Goal: Information Seeking & Learning: Check status

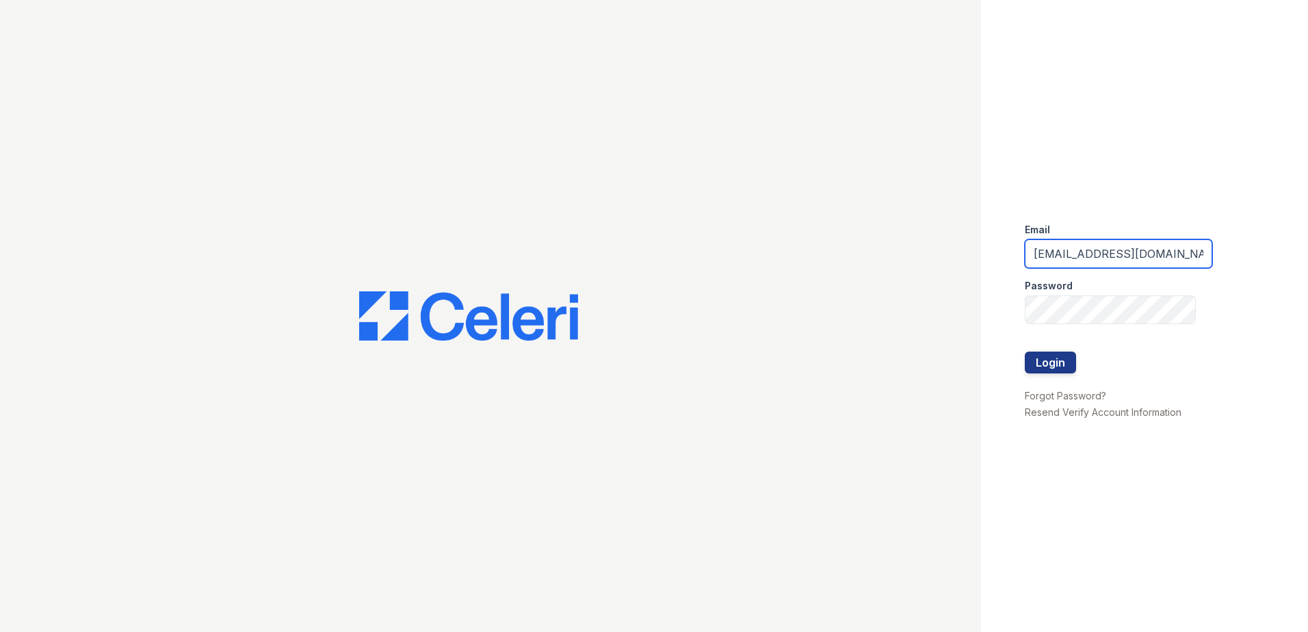
click at [1122, 250] on input "[EMAIL_ADDRESS][DOMAIN_NAME]" at bounding box center [1118, 253] width 187 height 29
click at [1170, 248] on input "[EMAIL_ADDRESS][DOMAIN_NAME]" at bounding box center [1118, 253] width 187 height 29
click at [1170, 248] on input "arriveatmedicinelake@trinity-pm.com" at bounding box center [1118, 253] width 187 height 29
click at [1170, 248] on input "[EMAIL_ADDRESS][DOMAIN_NAME]" at bounding box center [1118, 253] width 187 height 29
click at [1207, 182] on div "Email arriveatmedicinelake@trinity-pm.com Password Login Forgot Password? Resen…" at bounding box center [1144, 316] width 327 height 632
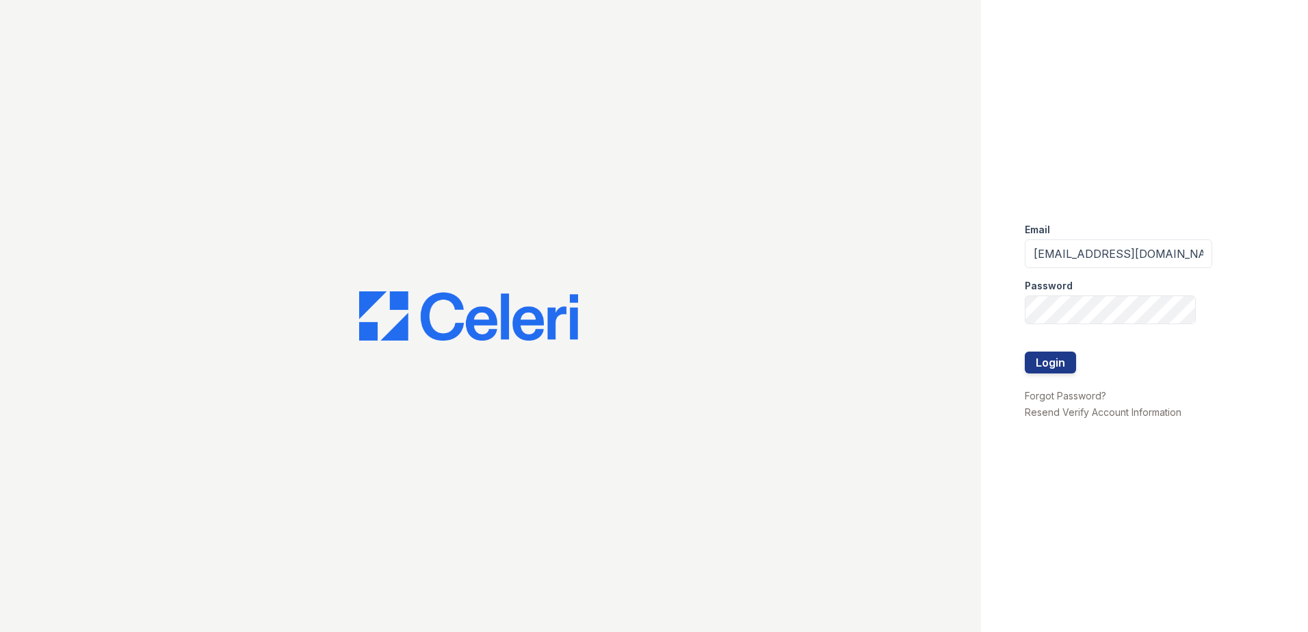
click at [1197, 249] on div "Email arriveatmedicinelake@trinity-pm.com Password Login Forgot Password? Resen…" at bounding box center [1144, 316] width 327 height 632
click at [1175, 248] on input "[EMAIL_ADDRESS][DOMAIN_NAME]" at bounding box center [1118, 253] width 187 height 29
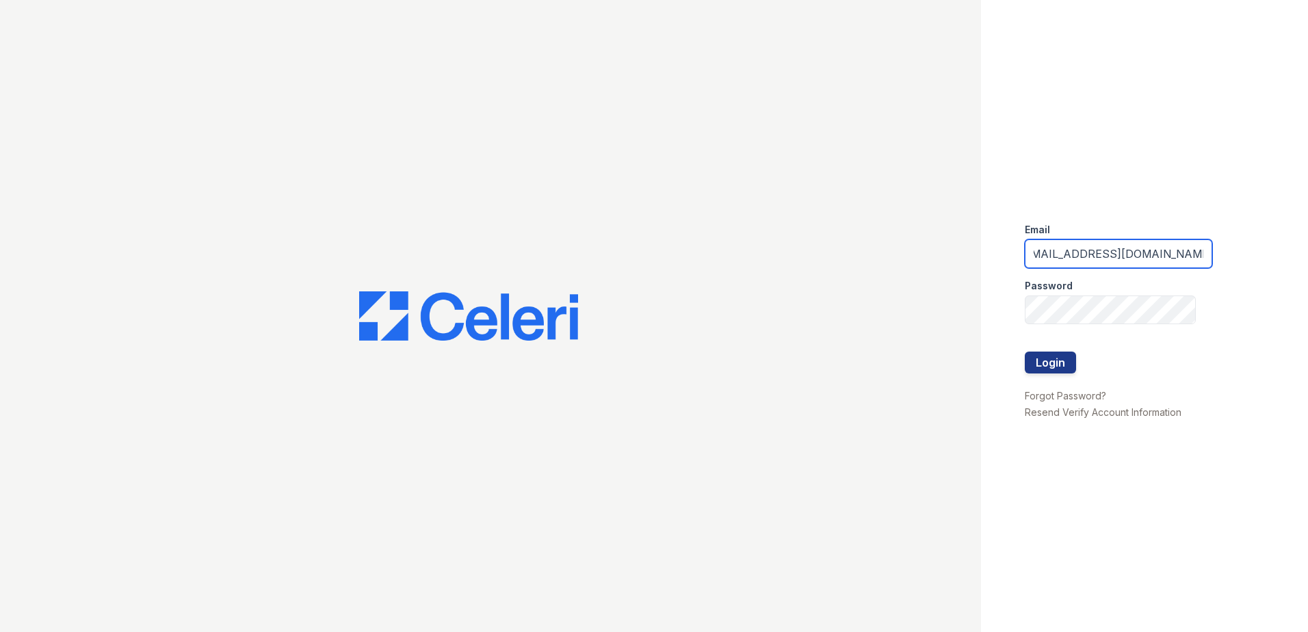
scroll to position [0, 0]
type input "renewparkone@trinity-pm.com"
click at [1281, 242] on div "Email renewparkone@trinity-pm.com Password Login Forgot Password? Resend Verify…" at bounding box center [1144, 316] width 327 height 632
click at [1062, 368] on button "Login" at bounding box center [1050, 363] width 51 height 22
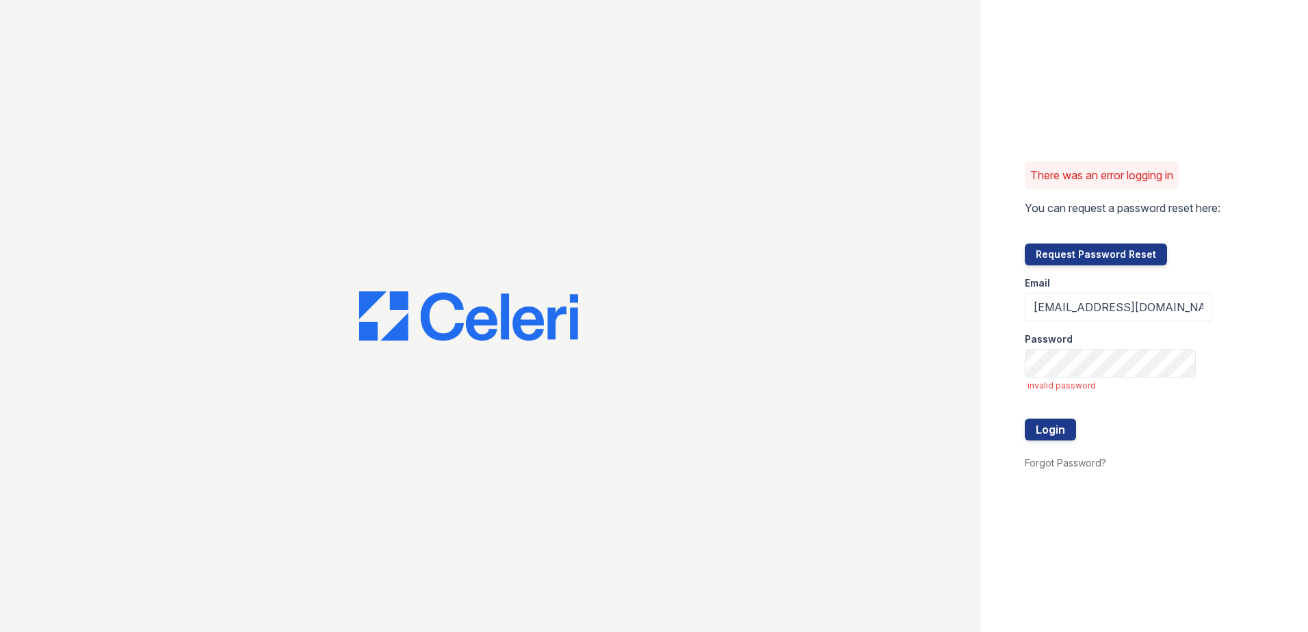
click at [1203, 328] on div "There was an error logging in You can request a password reset here: Request Pa…" at bounding box center [1144, 316] width 327 height 632
click at [1045, 425] on button "Login" at bounding box center [1050, 430] width 51 height 22
click at [1086, 304] on input "renewparkone@trinity-pm.com" at bounding box center [1118, 307] width 187 height 29
type input "arriveatmedicinelake@trinity-pm.com"
click at [1039, 441] on div at bounding box center [1118, 448] width 187 height 14
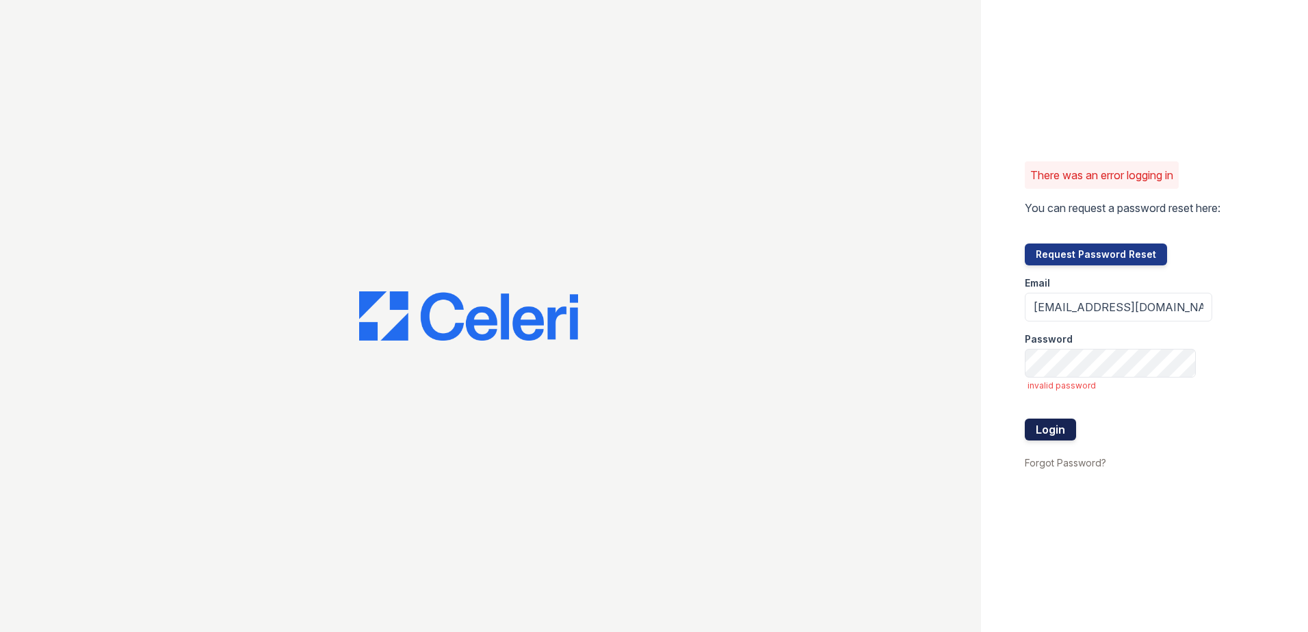
click at [1043, 431] on button "Login" at bounding box center [1050, 430] width 51 height 22
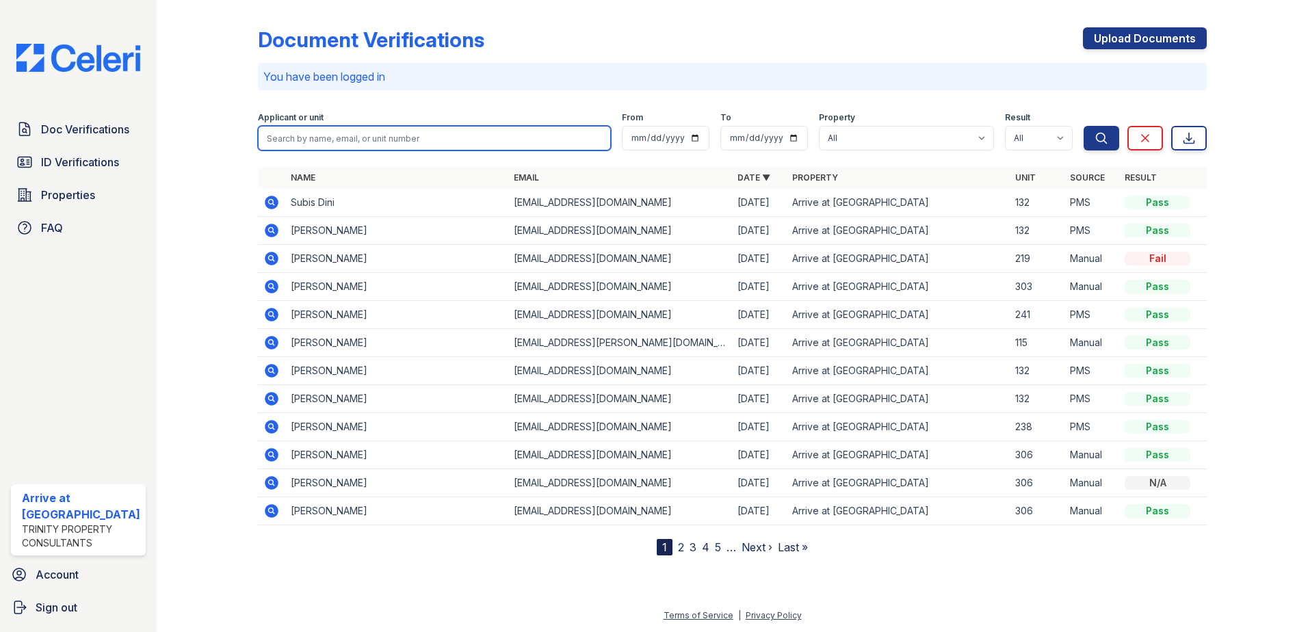
click at [328, 135] on input "search" at bounding box center [435, 138] width 354 height 25
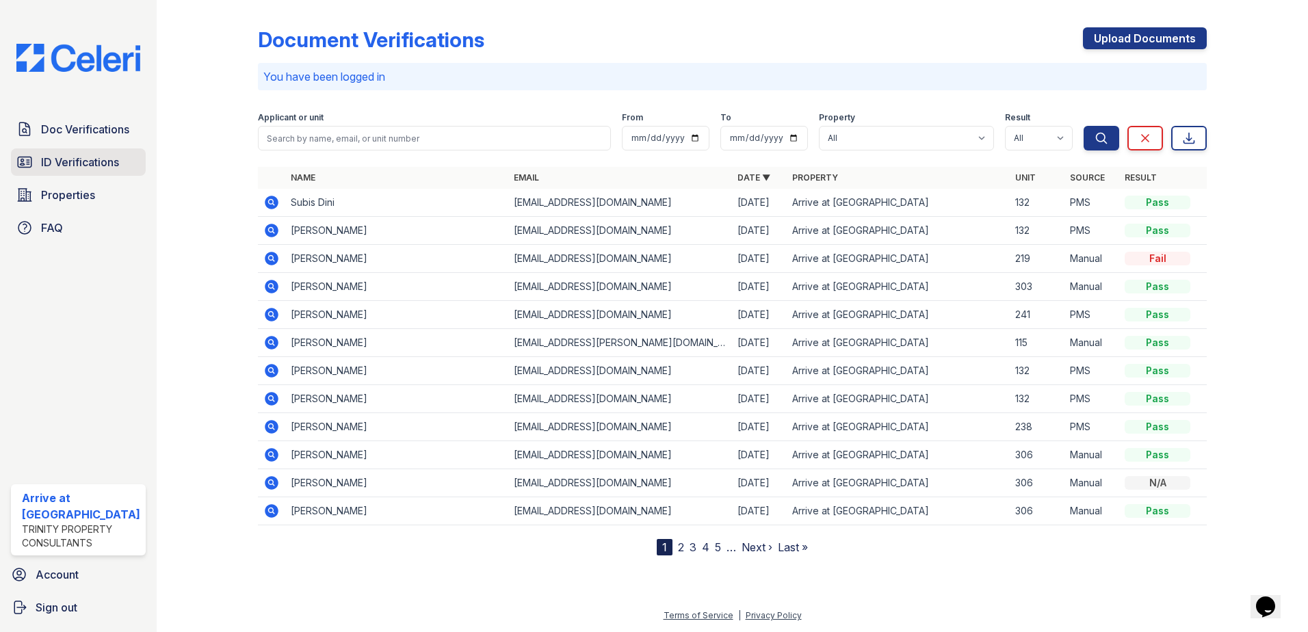
click at [69, 162] on span "ID Verifications" at bounding box center [80, 162] width 78 height 16
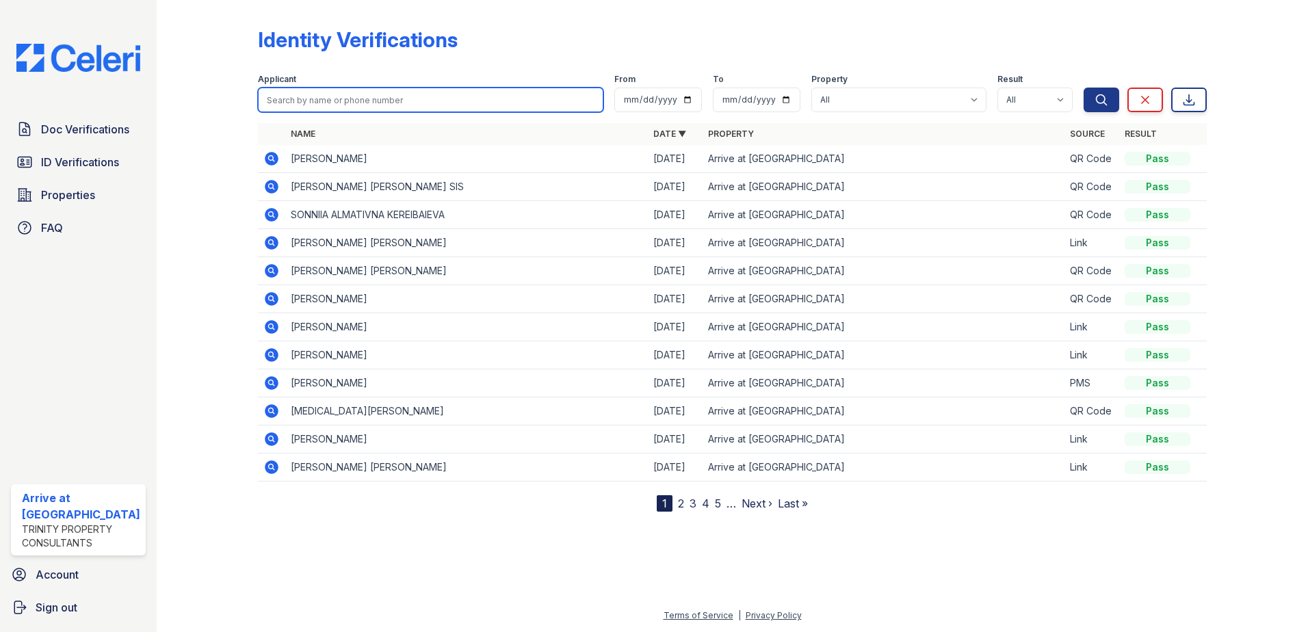
click at [384, 111] on input "search" at bounding box center [431, 100] width 346 height 25
type input "312"
click at [1084, 88] on button "Search" at bounding box center [1102, 100] width 36 height 25
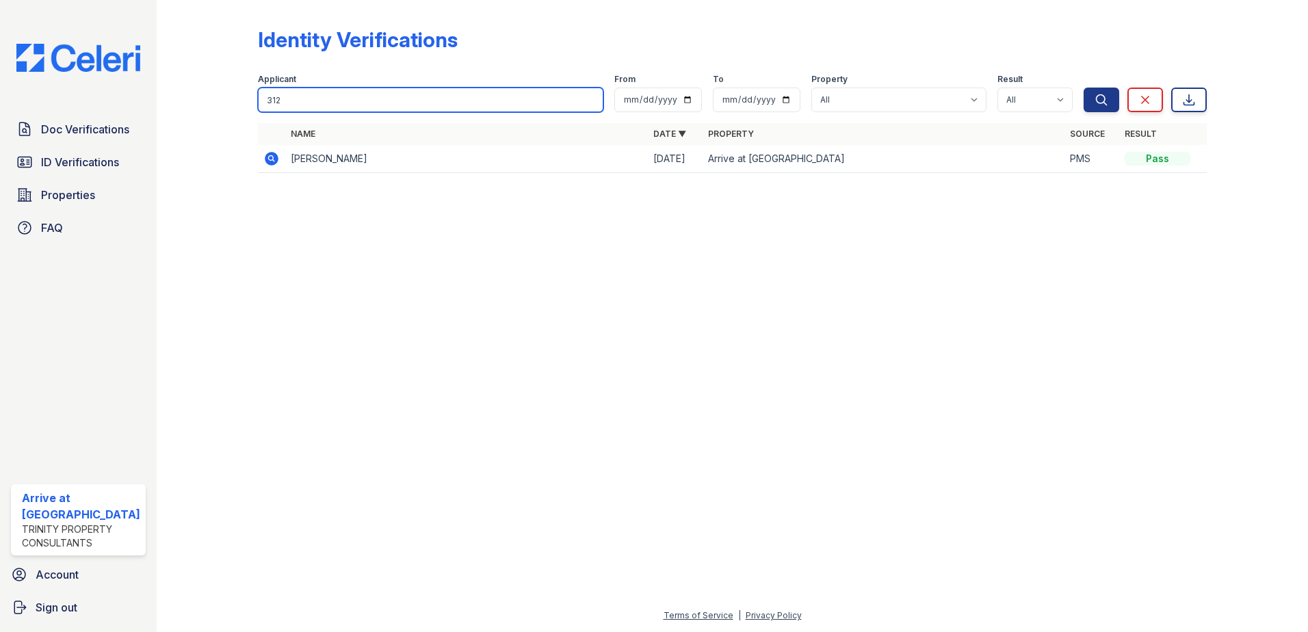
click at [380, 109] on input "312" at bounding box center [431, 100] width 346 height 25
type input "darlene"
click at [1084, 88] on button "Search" at bounding box center [1102, 100] width 36 height 25
click at [380, 109] on input "darlene" at bounding box center [431, 100] width 346 height 25
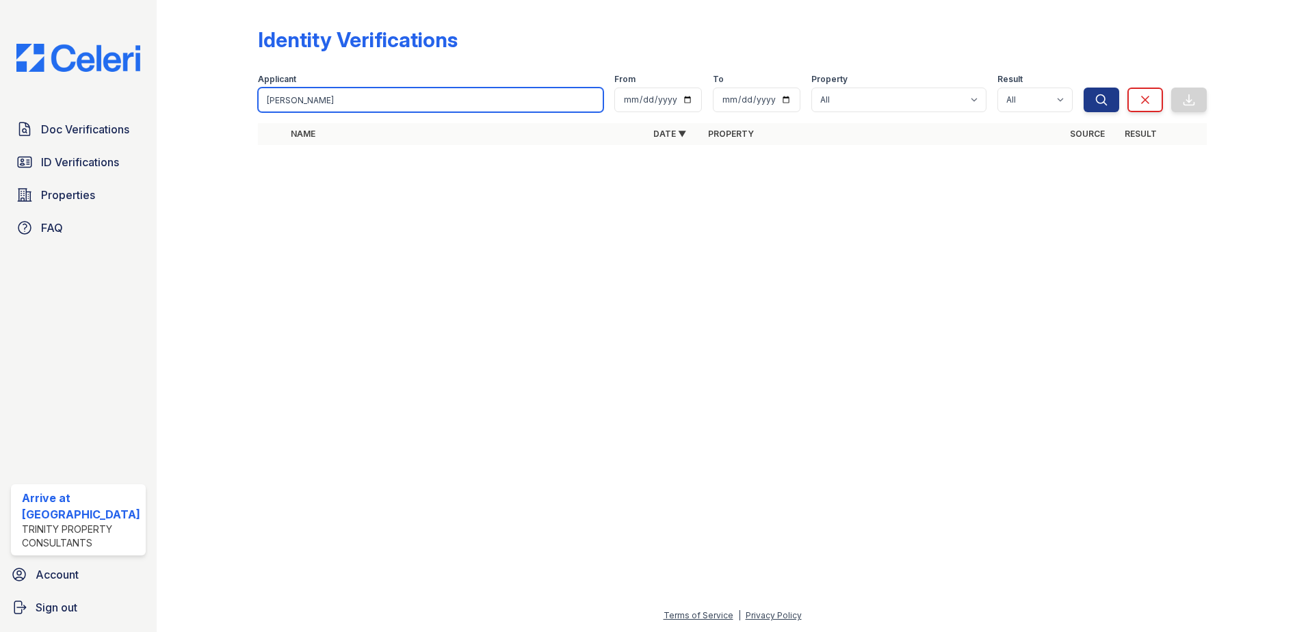
click at [380, 109] on input "darlene" at bounding box center [431, 100] width 346 height 25
type input "daniel"
click at [1084, 88] on button "Search" at bounding box center [1102, 100] width 36 height 25
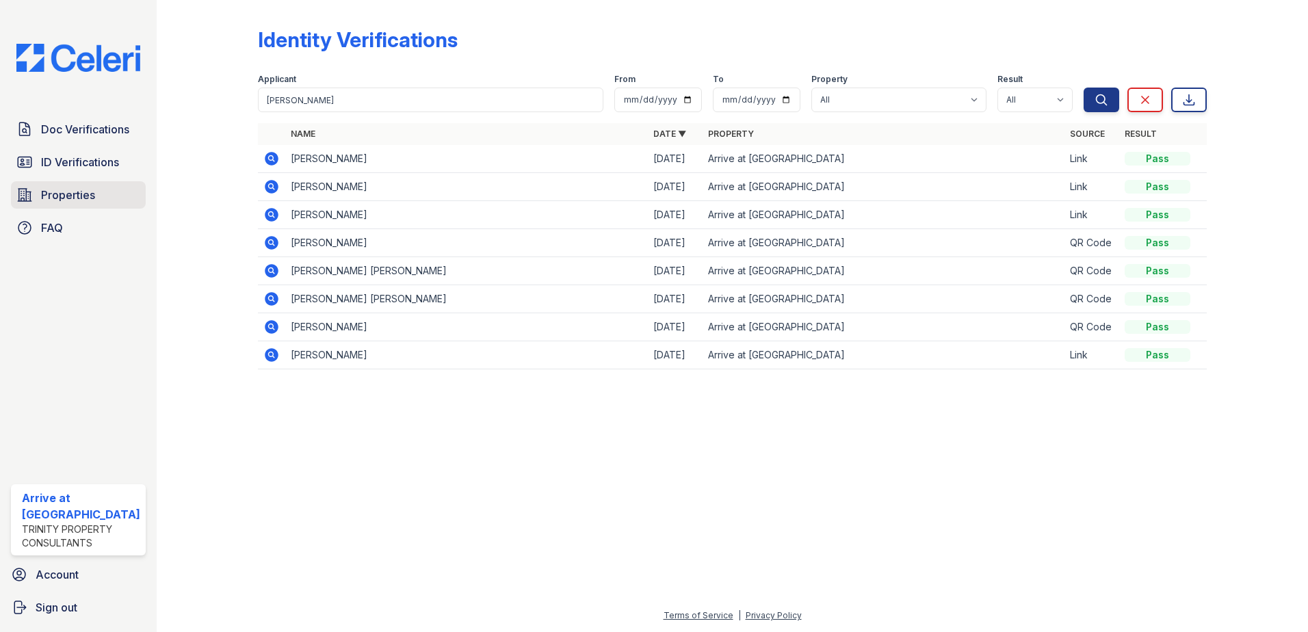
click at [66, 185] on link "Properties" at bounding box center [78, 194] width 135 height 27
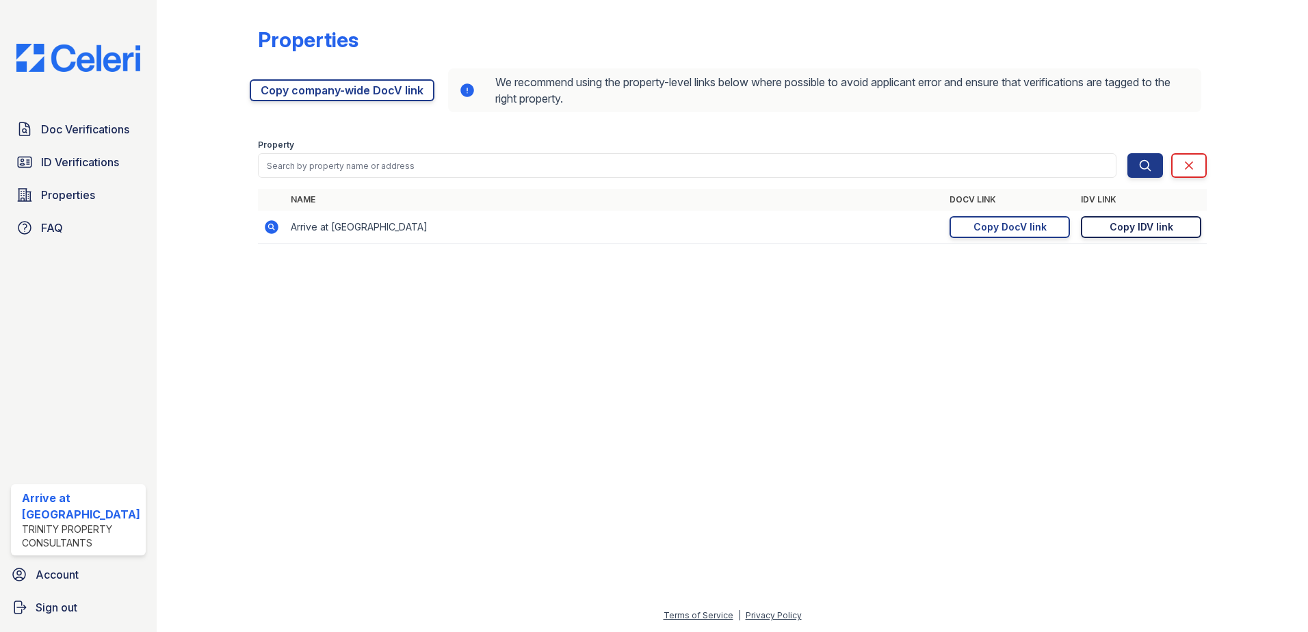
click at [1124, 221] on div "Copy IDV link" at bounding box center [1142, 227] width 64 height 14
click at [64, 141] on link "Doc Verifications" at bounding box center [78, 129] width 135 height 27
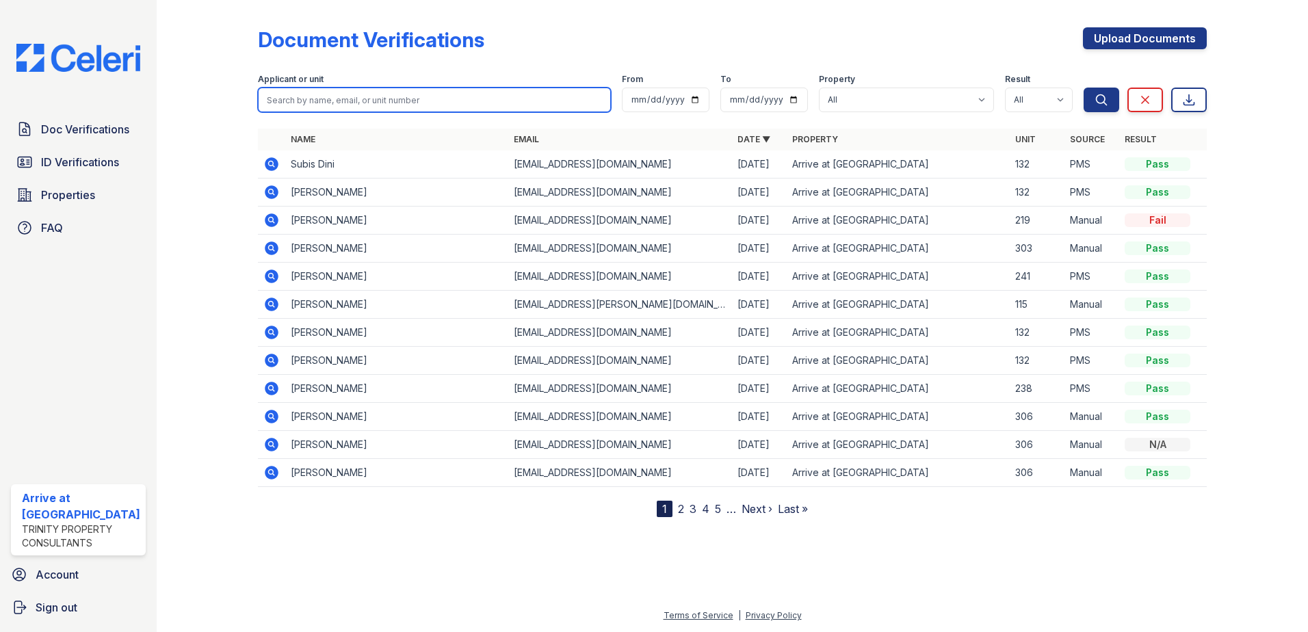
click at [366, 99] on input "search" at bounding box center [435, 100] width 354 height 25
type input "ubaah"
click at [1084, 88] on button "Search" at bounding box center [1102, 100] width 36 height 25
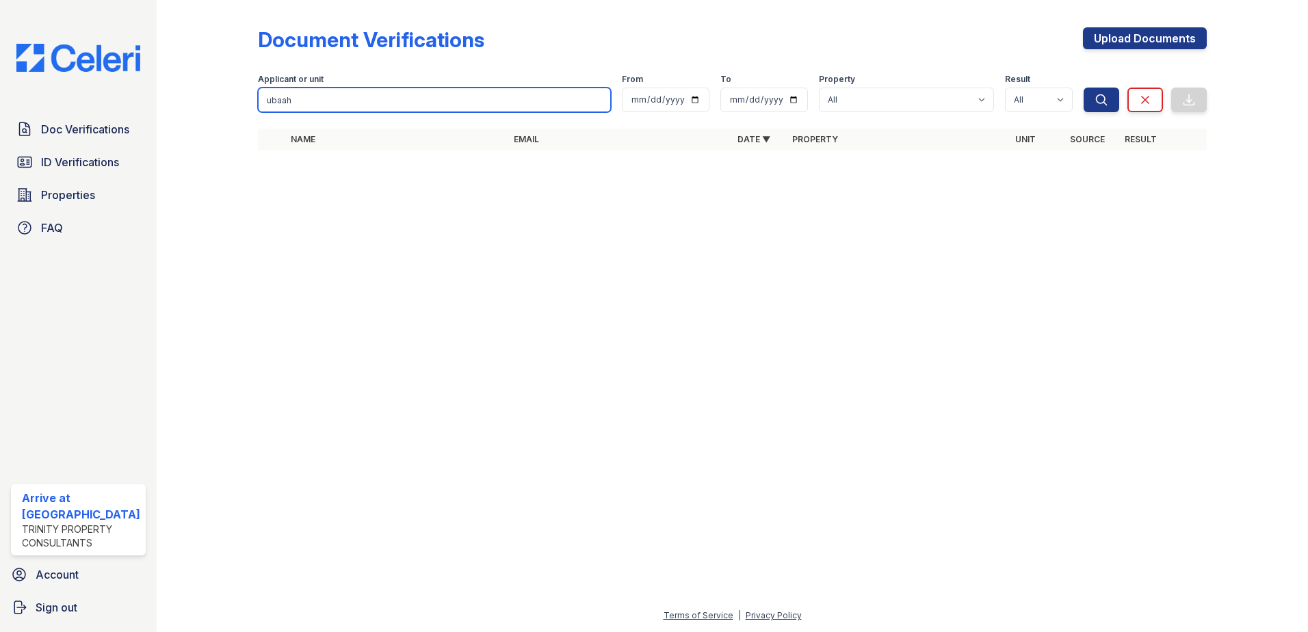
click at [366, 99] on input "ubaah" at bounding box center [435, 100] width 354 height 25
type input "ubah"
click at [1084, 88] on button "Search" at bounding box center [1102, 100] width 36 height 25
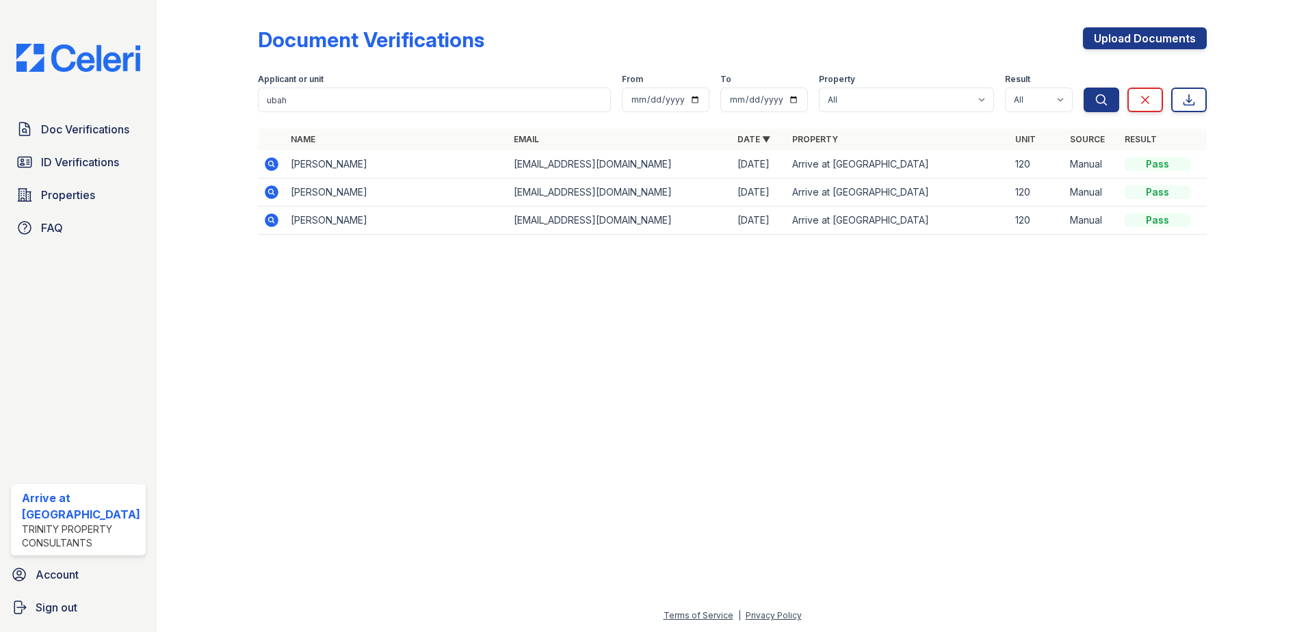
click at [274, 163] on icon at bounding box center [272, 164] width 14 height 14
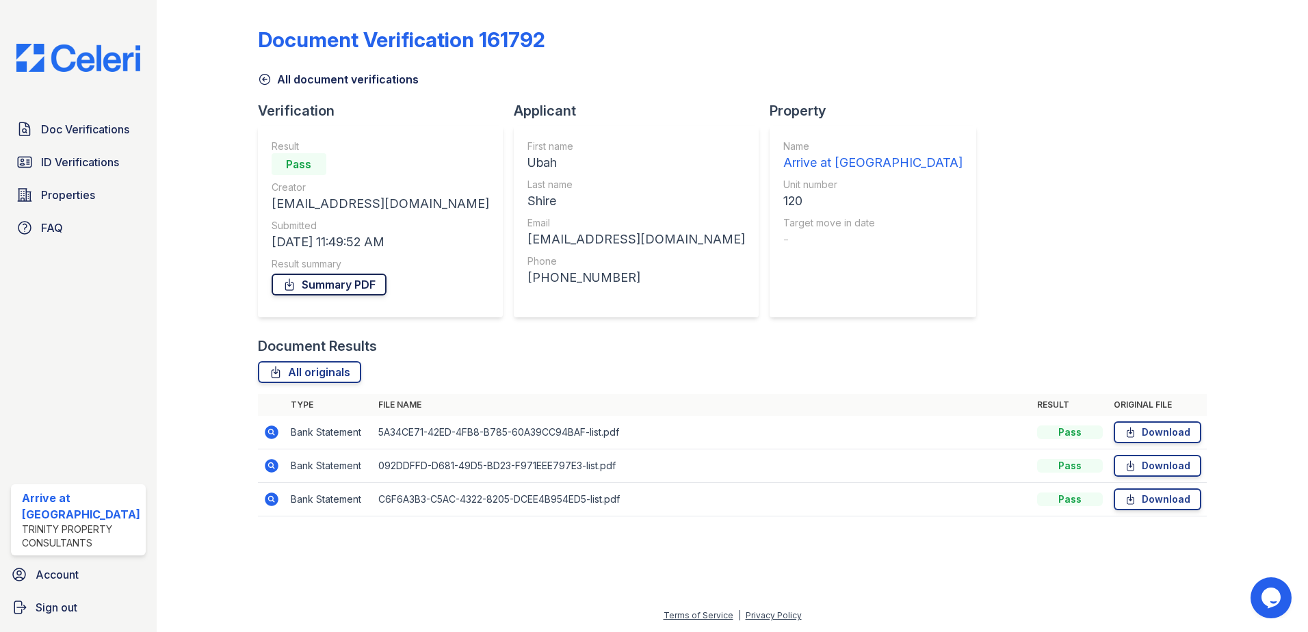
click at [315, 282] on link "Summary PDF" at bounding box center [329, 285] width 115 height 22
click at [49, 157] on span "ID Verifications" at bounding box center [80, 162] width 78 height 16
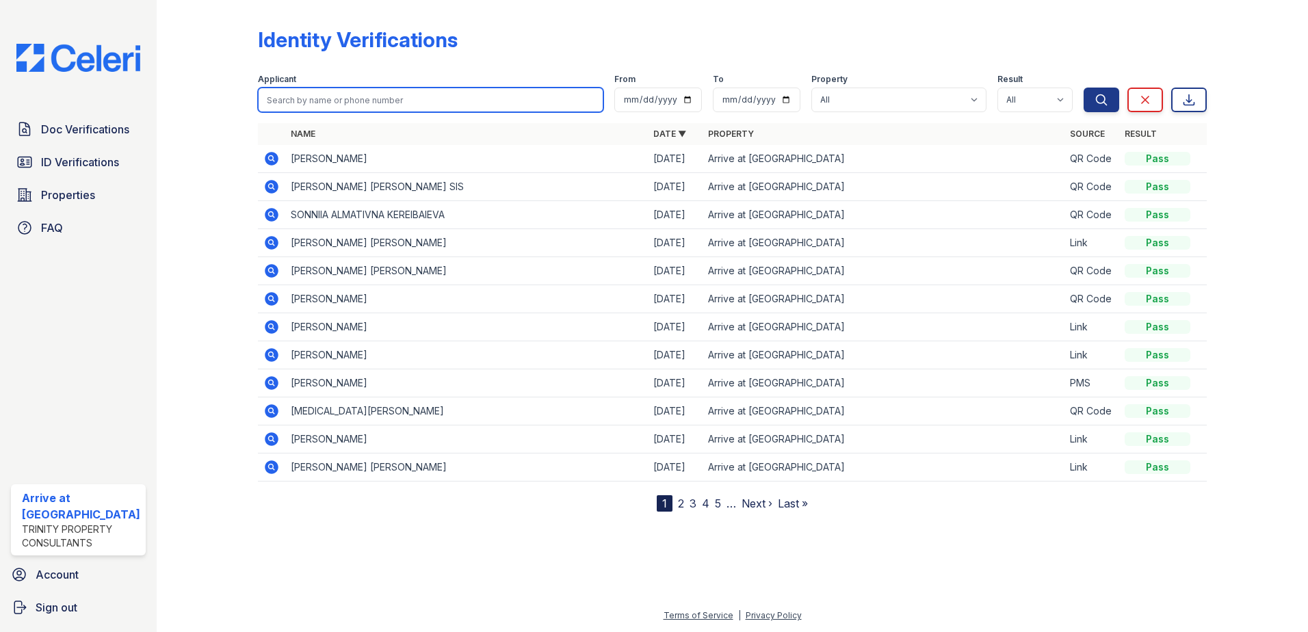
click at [399, 102] on input "search" at bounding box center [431, 100] width 346 height 25
type input "ubah"
click at [1084, 88] on button "Search" at bounding box center [1102, 100] width 36 height 25
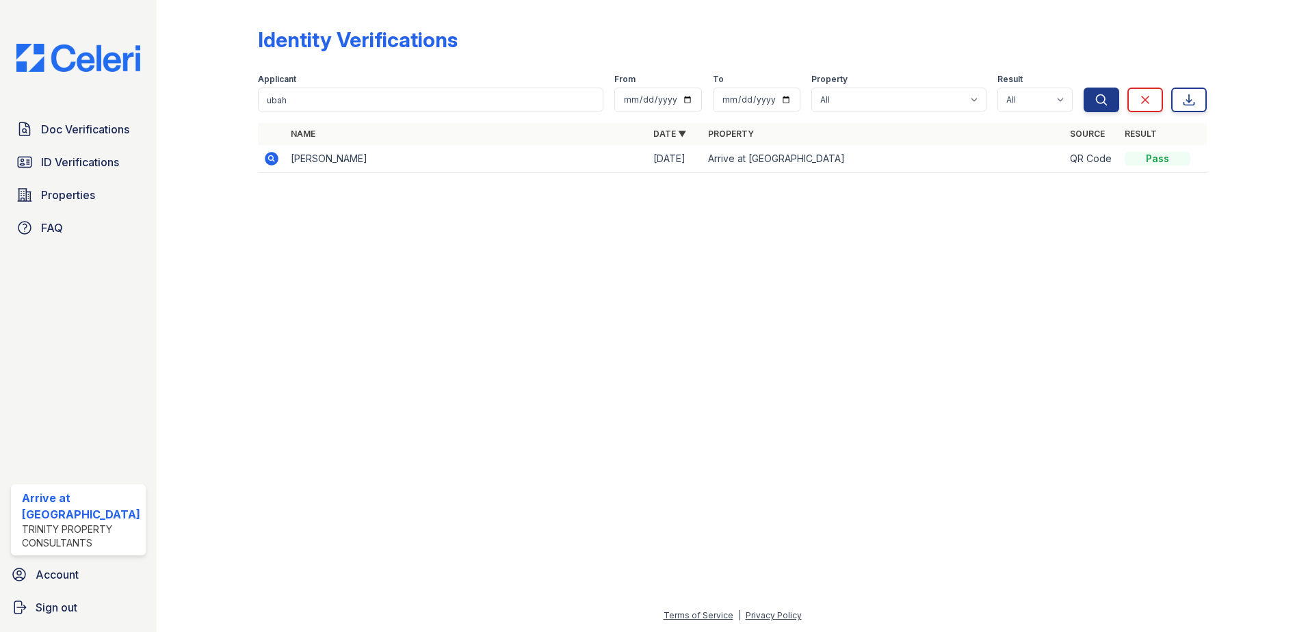
click at [275, 161] on icon at bounding box center [272, 159] width 14 height 14
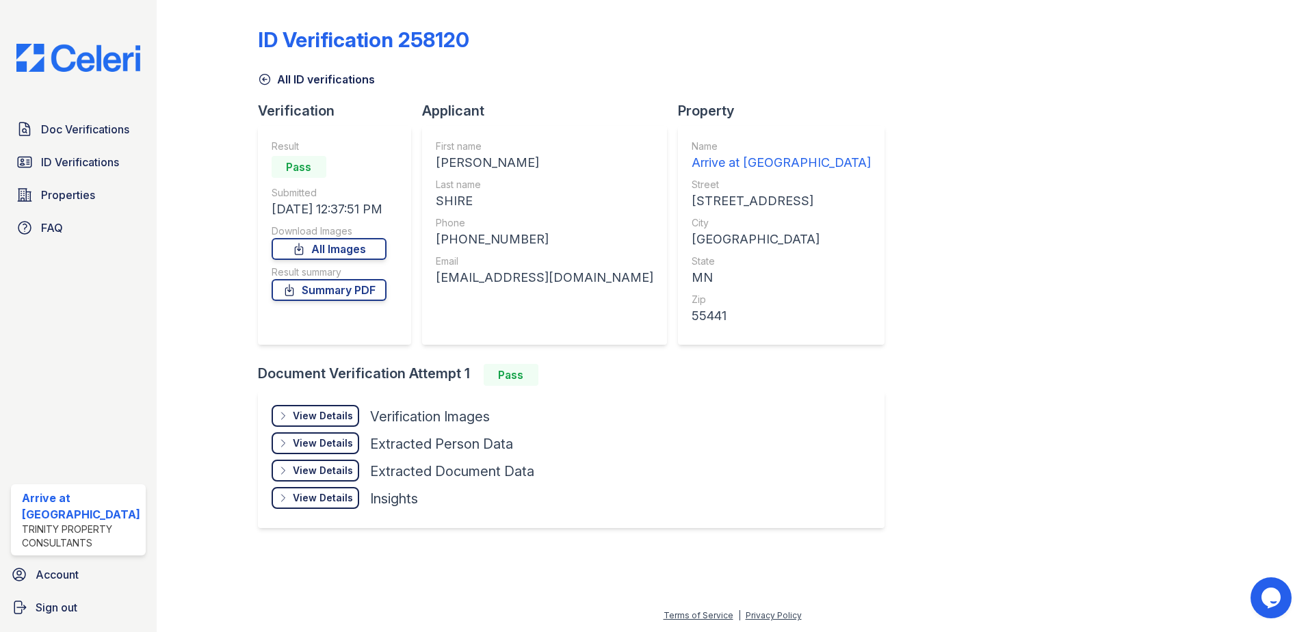
click at [324, 423] on div "View Details Details" at bounding box center [316, 416] width 88 height 22
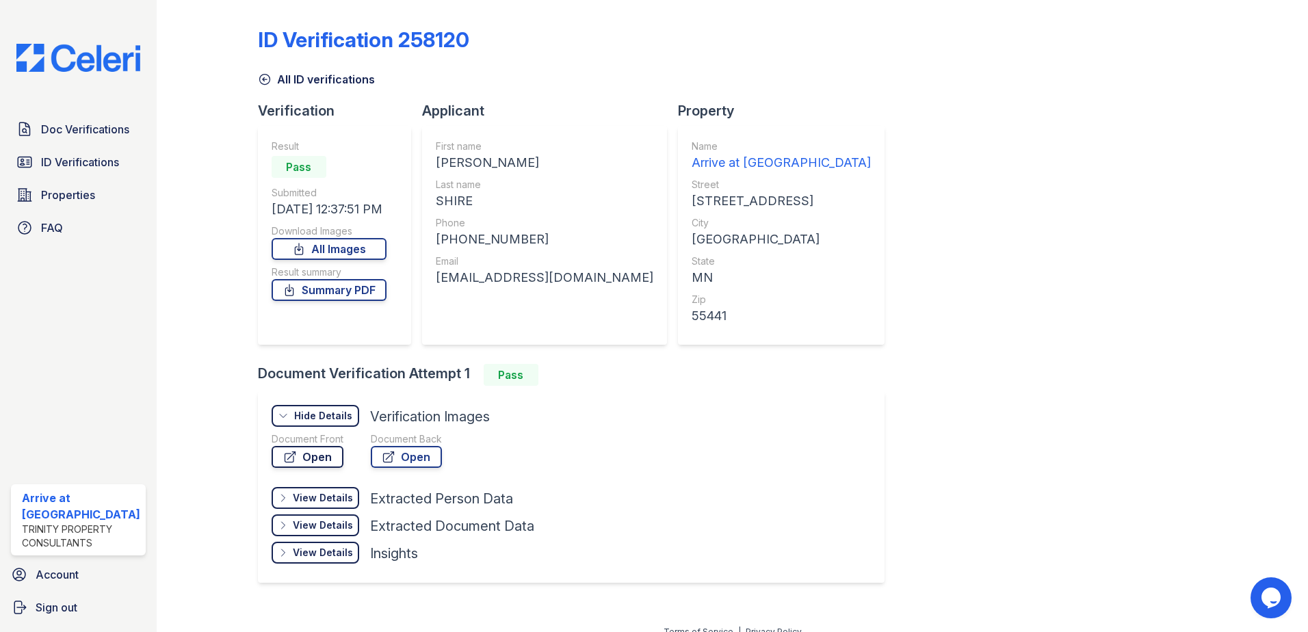
click at [301, 459] on link "Open" at bounding box center [308, 457] width 72 height 22
drag, startPoint x: 44, startPoint y: 157, endPoint x: 302, endPoint y: 171, distance: 258.3
click at [46, 157] on span "ID Verifications" at bounding box center [80, 162] width 78 height 16
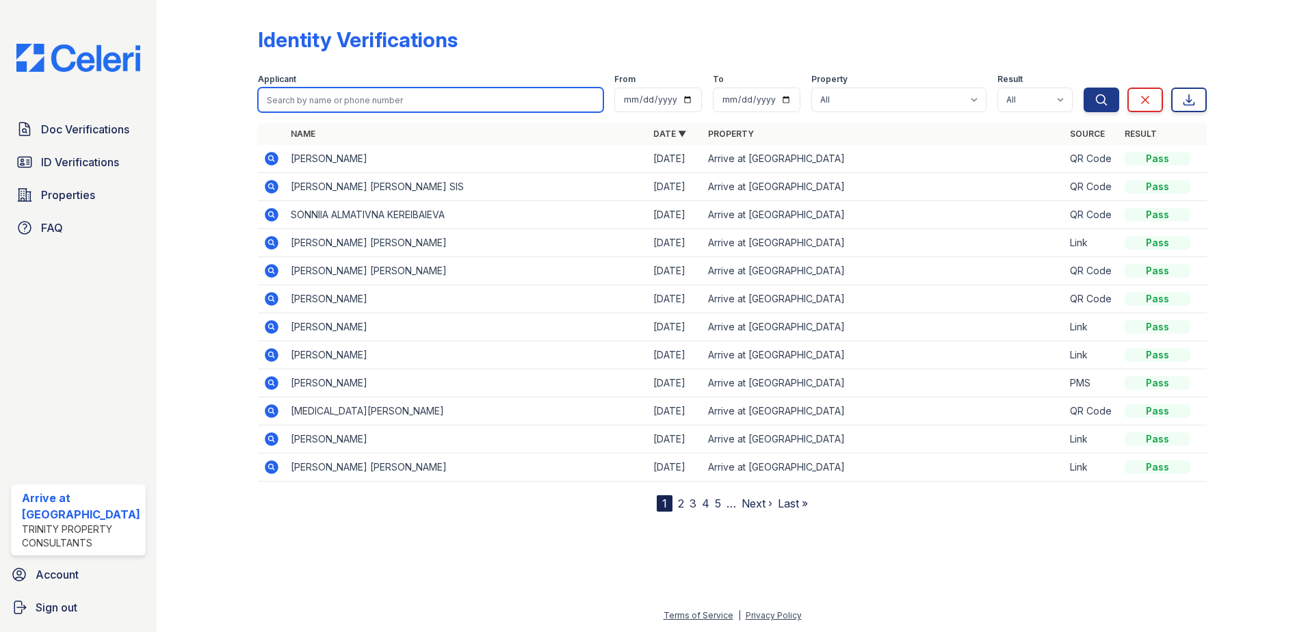
click at [470, 106] on input "search" at bounding box center [431, 100] width 346 height 25
type input "keila"
click at [1084, 88] on button "Search" at bounding box center [1102, 100] width 36 height 25
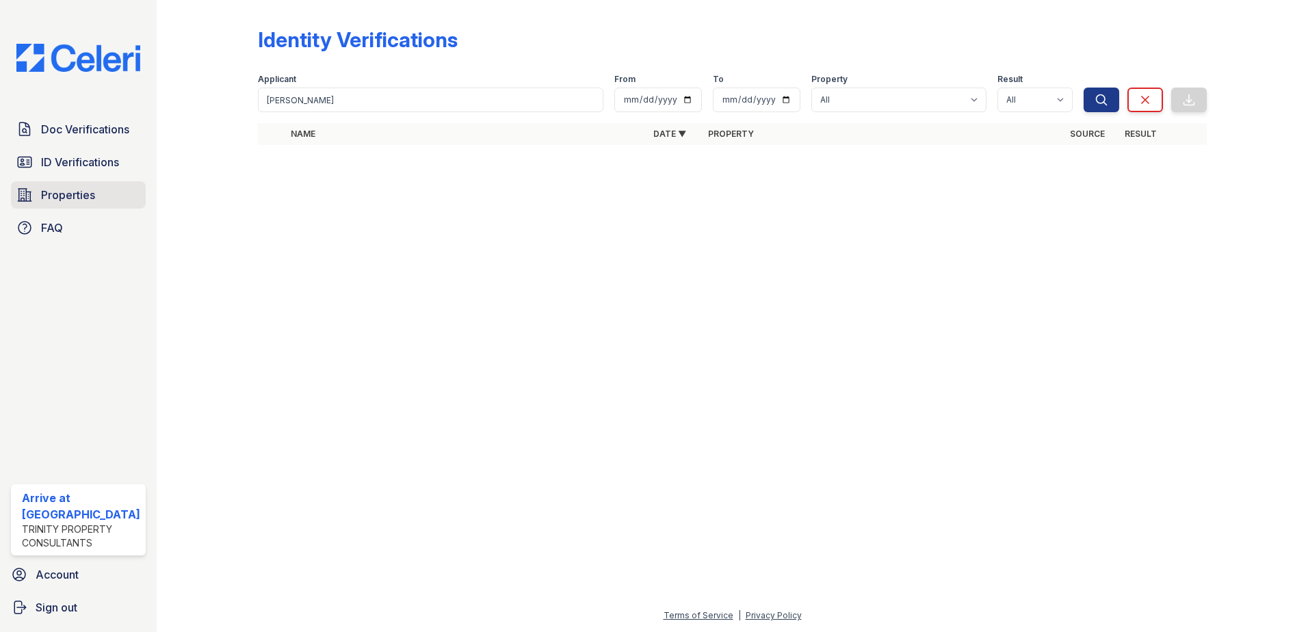
click at [49, 201] on span "Properties" at bounding box center [68, 195] width 54 height 16
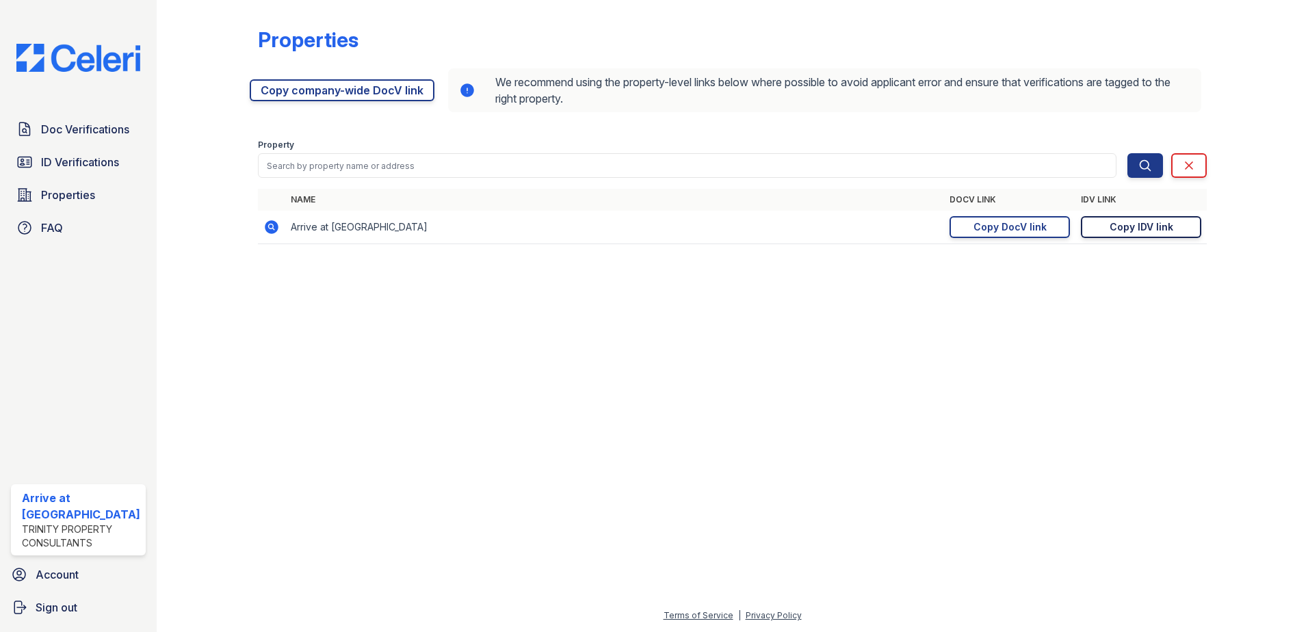
click at [1123, 223] on div "Copy IDV link" at bounding box center [1142, 227] width 64 height 14
click at [1101, 223] on link "Copy IDV link Copy link" at bounding box center [1141, 227] width 120 height 22
click at [80, 128] on span "Doc Verifications" at bounding box center [85, 129] width 88 height 16
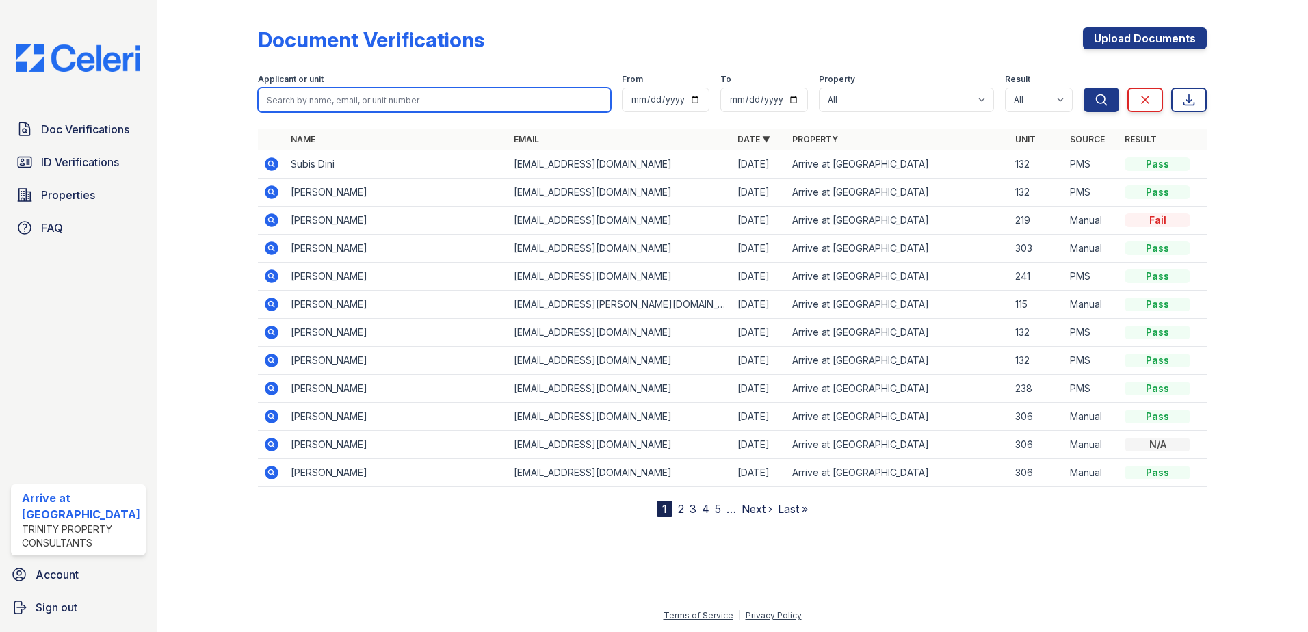
click at [365, 94] on input "search" at bounding box center [435, 100] width 354 height 25
type input "howard"
click at [1084, 88] on button "Search" at bounding box center [1102, 100] width 36 height 25
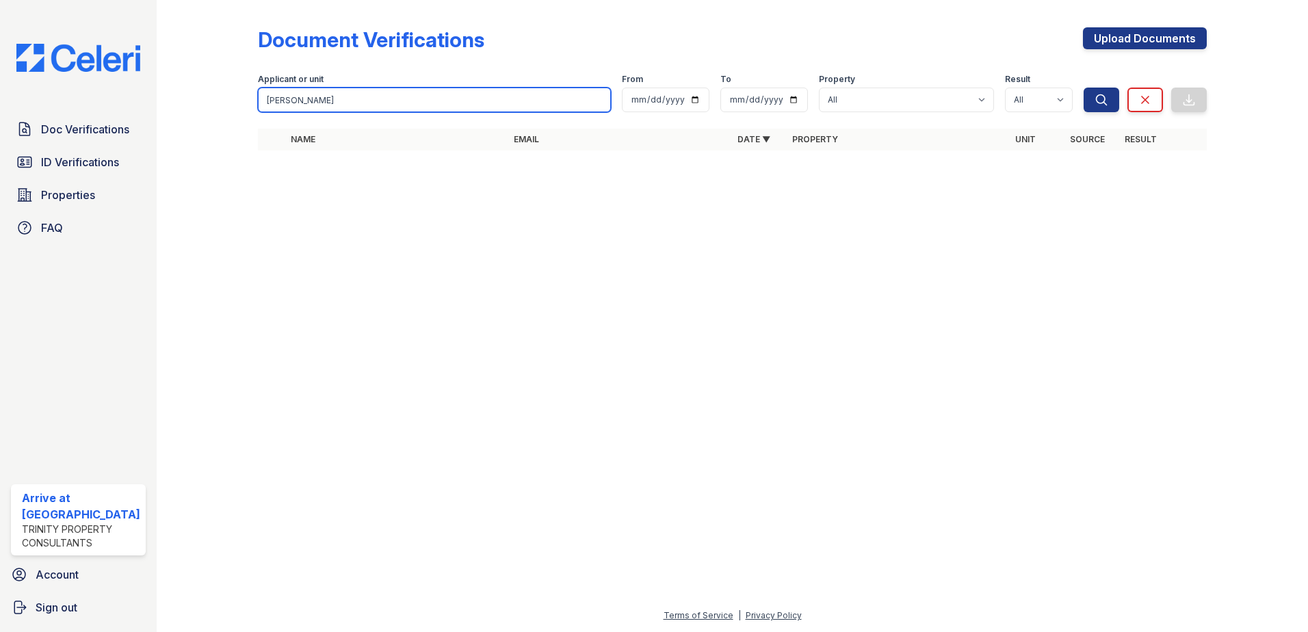
click at [365, 94] on input "howard" at bounding box center [435, 100] width 354 height 25
type input "jane"
click at [1084, 88] on button "Search" at bounding box center [1102, 100] width 36 height 25
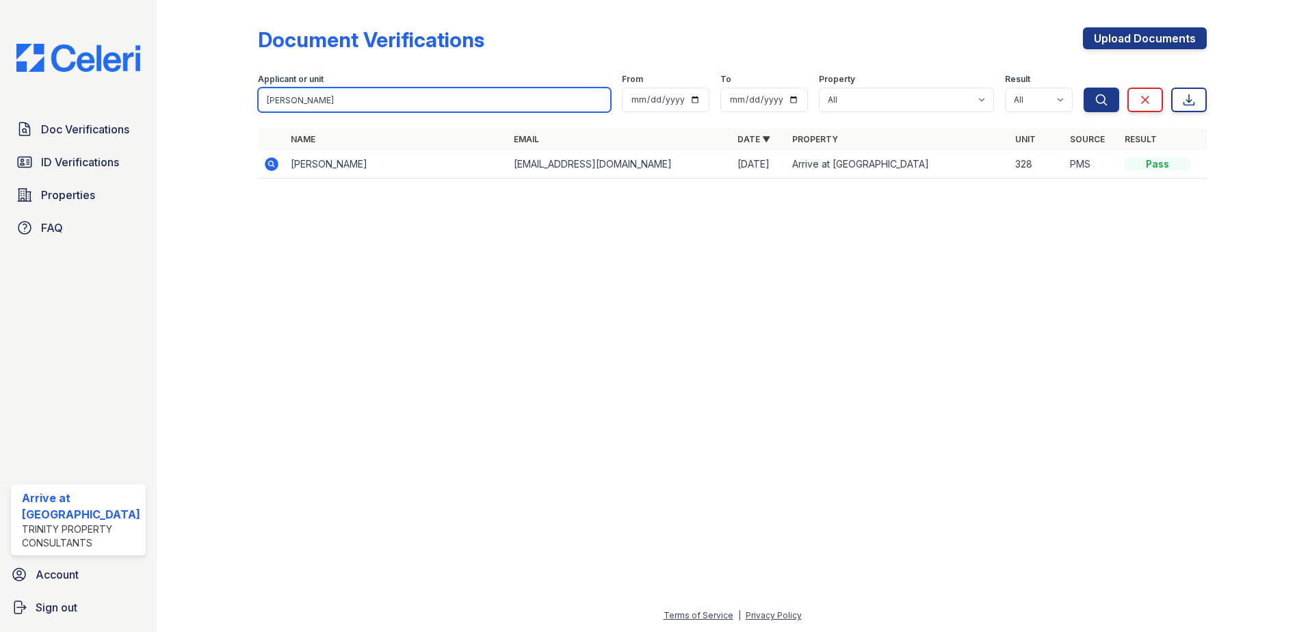
click at [317, 99] on input "jane" at bounding box center [435, 100] width 354 height 25
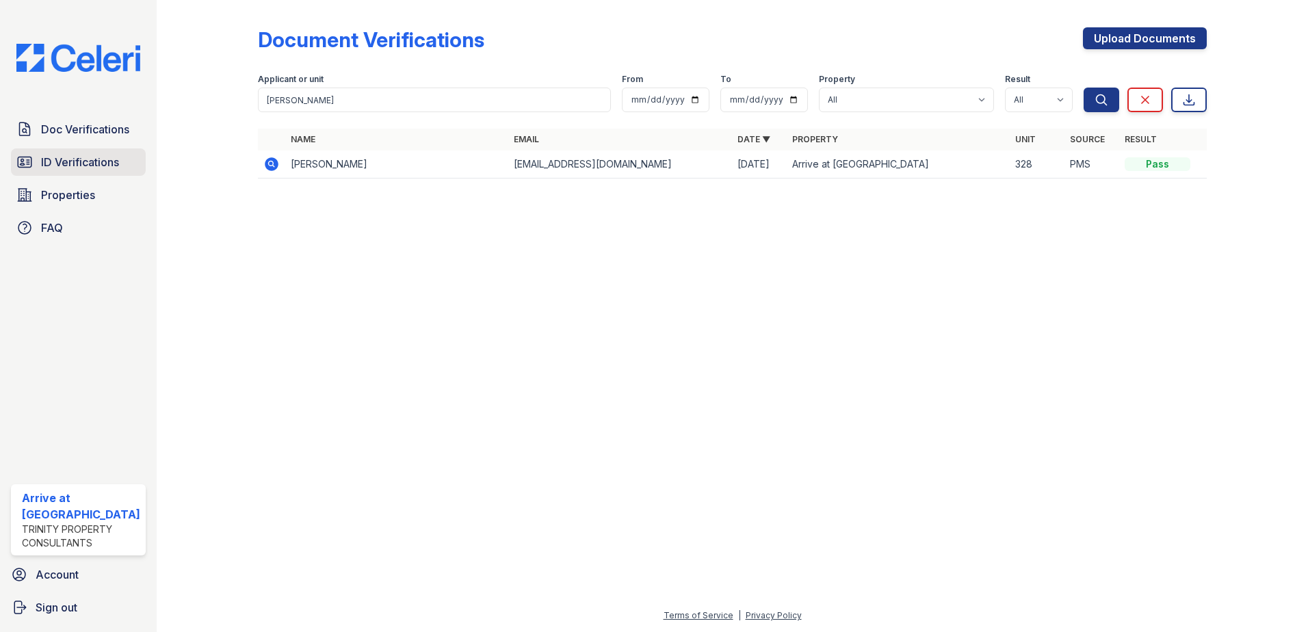
click at [42, 169] on span "ID Verifications" at bounding box center [80, 162] width 78 height 16
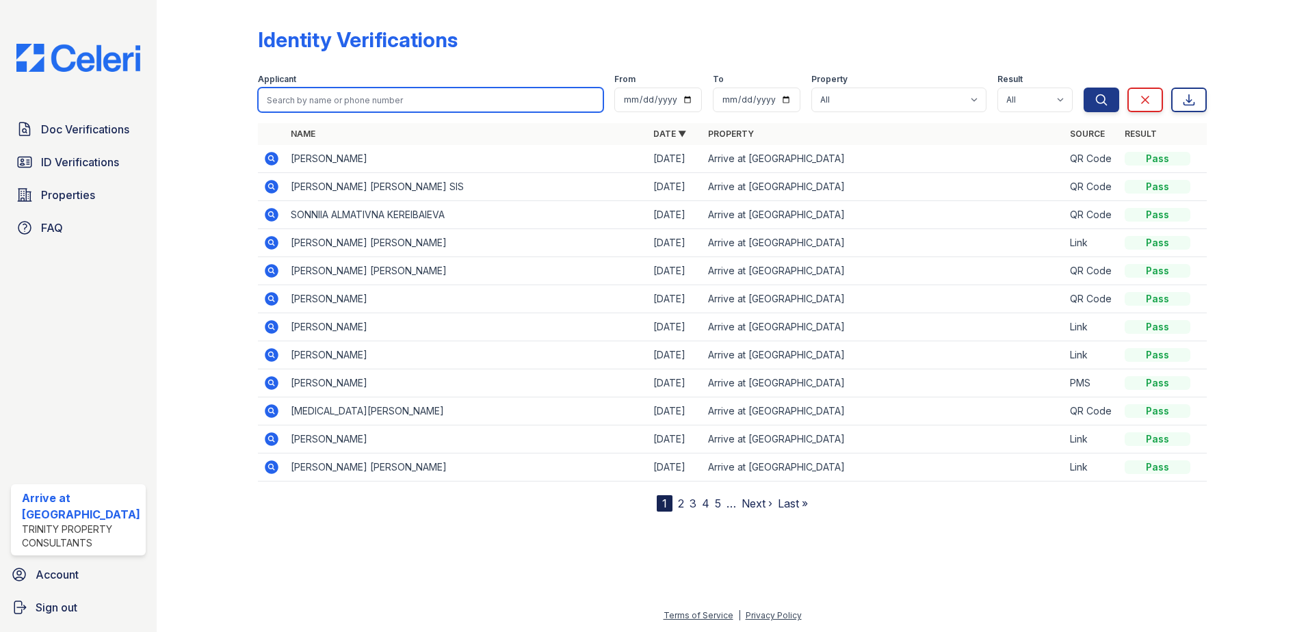
click at [262, 94] on input "search" at bounding box center [431, 100] width 346 height 25
